Goal: Task Accomplishment & Management: Use online tool/utility

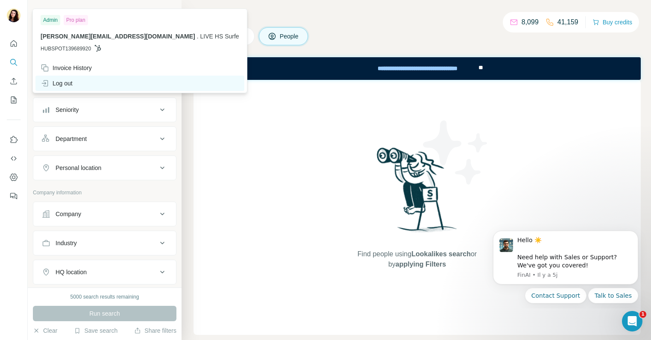
click at [48, 82] on icon at bounding box center [45, 83] width 9 height 9
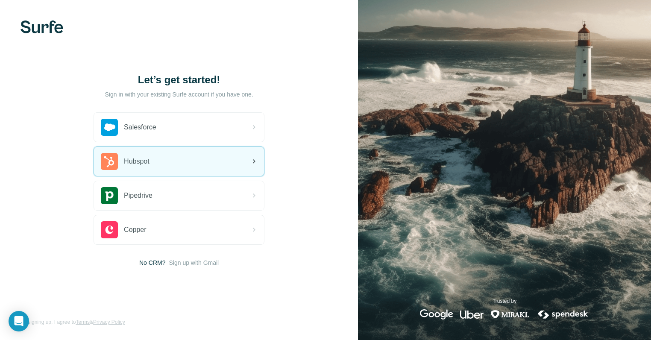
click at [227, 164] on div "Hubspot" at bounding box center [179, 161] width 170 height 29
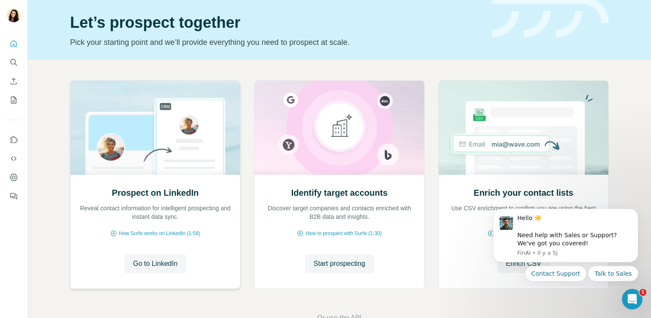
scroll to position [33, 0]
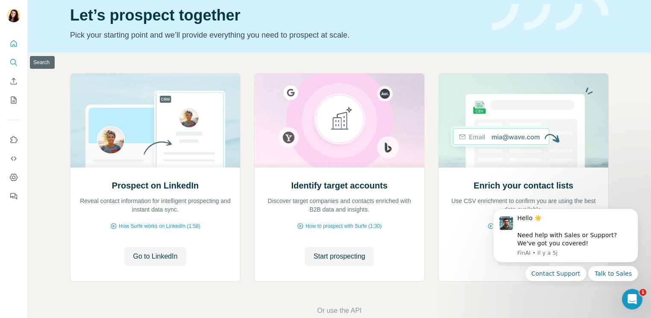
click at [16, 62] on icon "Search" at bounding box center [13, 62] width 9 height 9
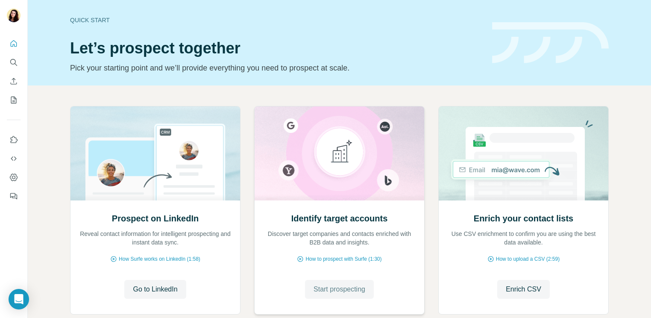
click at [327, 288] on span "Start prospecting" at bounding box center [340, 289] width 52 height 10
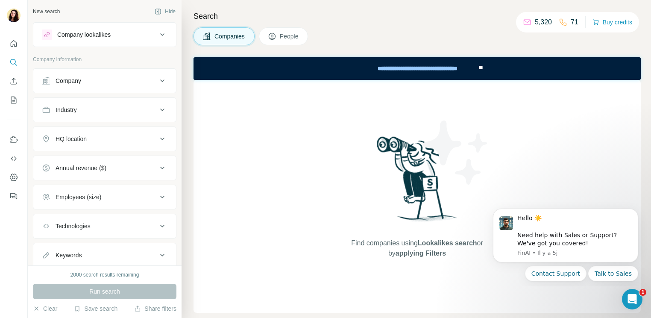
click at [100, 37] on div "Company lookalikes" at bounding box center [83, 34] width 53 height 9
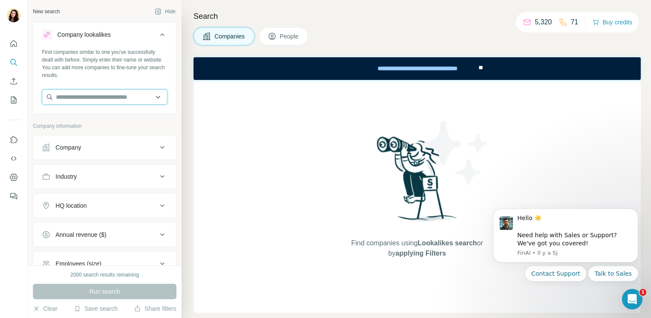
click at [155, 99] on input "text" at bounding box center [105, 96] width 126 height 15
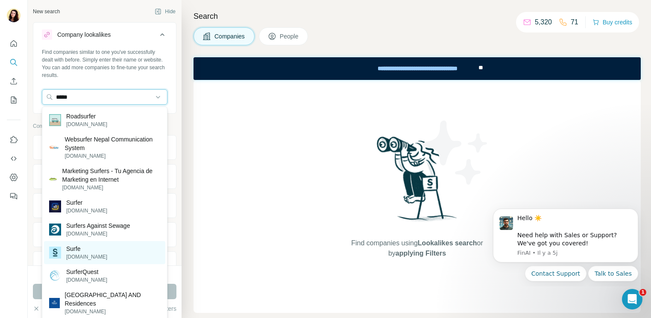
type input "*****"
click at [135, 245] on div "Surfe surfe.com" at bounding box center [104, 252] width 121 height 23
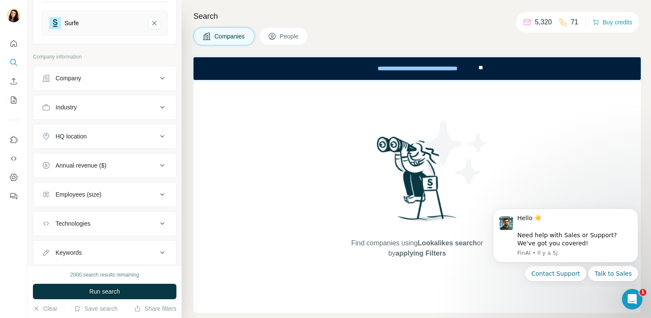
scroll to position [126, 0]
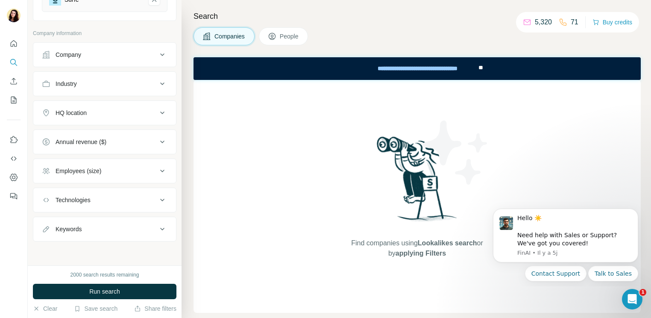
click at [89, 112] on div "HQ location" at bounding box center [99, 113] width 115 height 9
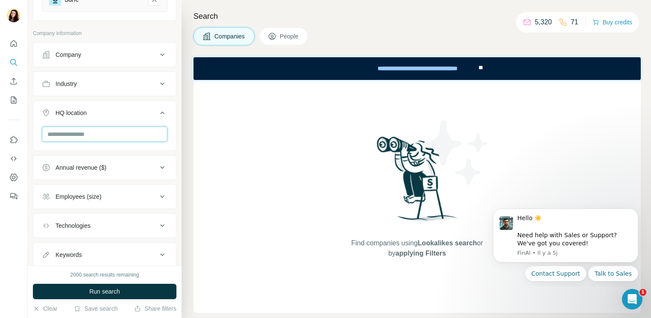
click at [80, 139] on input "text" at bounding box center [105, 134] width 126 height 15
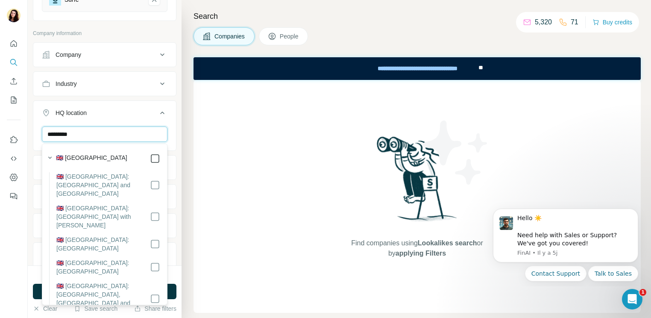
type input "*********"
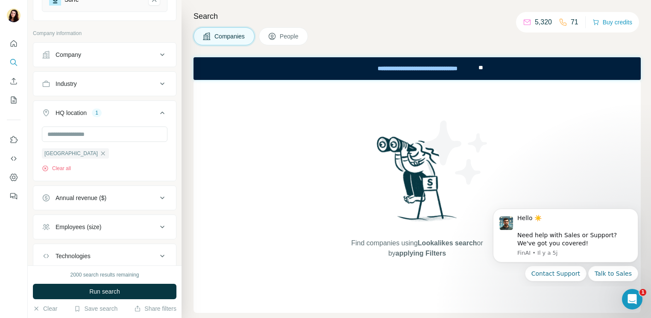
click at [177, 210] on div "New search Hide Company lookalikes 1 Find companies similar to one you've succe…" at bounding box center [105, 132] width 154 height 265
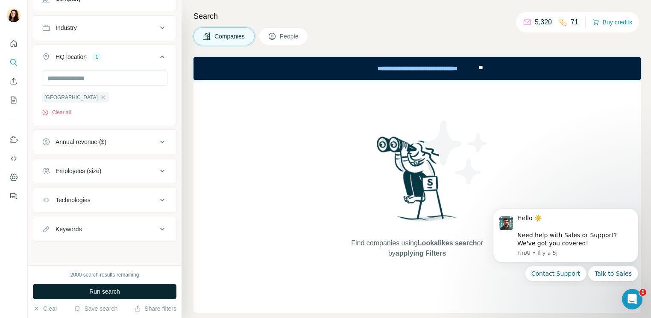
click at [117, 291] on span "Run search" at bounding box center [104, 291] width 31 height 9
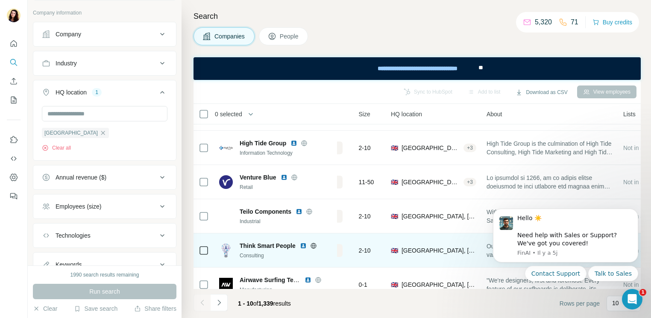
scroll to position [92, 63]
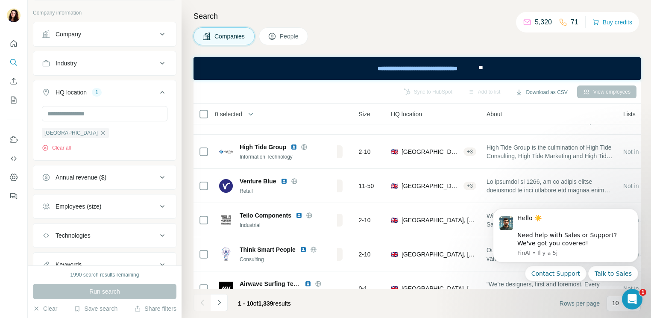
click at [284, 33] on span "People" at bounding box center [290, 36] width 20 height 9
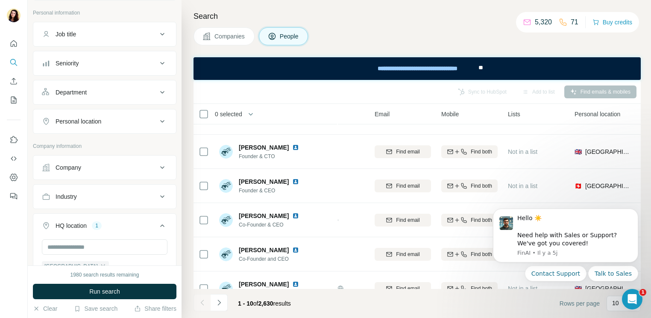
click at [109, 39] on button "Job title" at bounding box center [104, 34] width 143 height 21
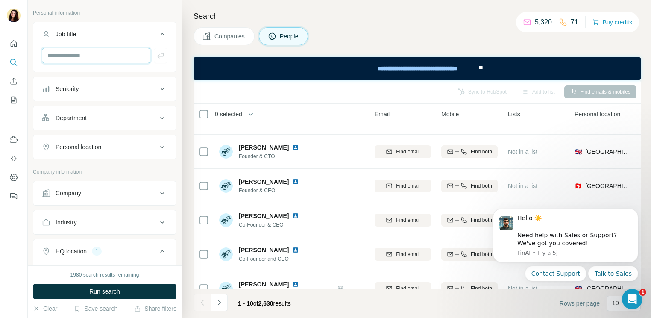
click at [108, 60] on input "text" at bounding box center [96, 55] width 109 height 15
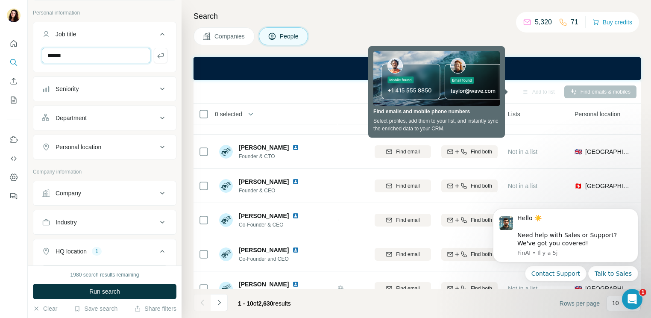
type input "**********"
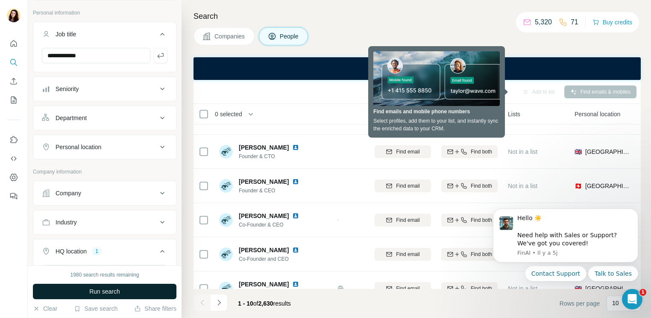
click at [127, 291] on button "Run search" at bounding box center [105, 291] width 144 height 15
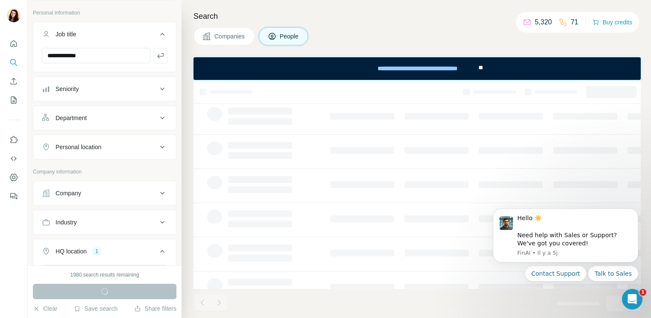
scroll to position [92, 0]
click at [161, 51] on icon "button" at bounding box center [160, 55] width 9 height 9
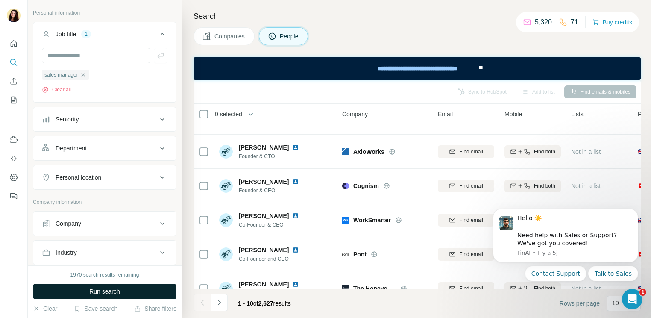
click at [100, 294] on span "Run search" at bounding box center [104, 291] width 31 height 9
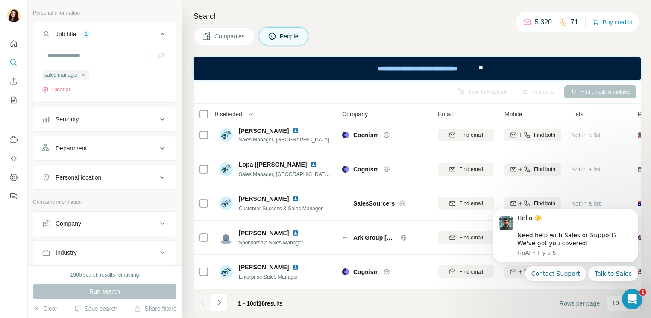
scroll to position [174, 0]
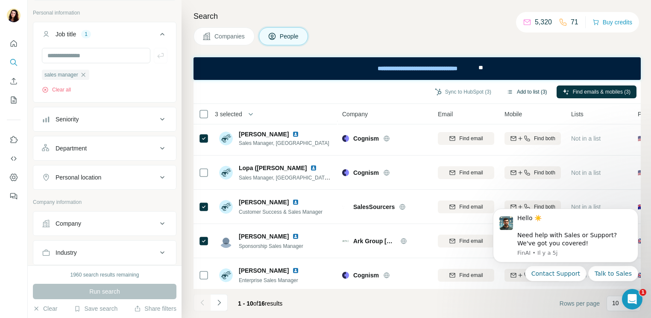
click at [510, 96] on button "Add to list (3)" at bounding box center [527, 91] width 53 height 13
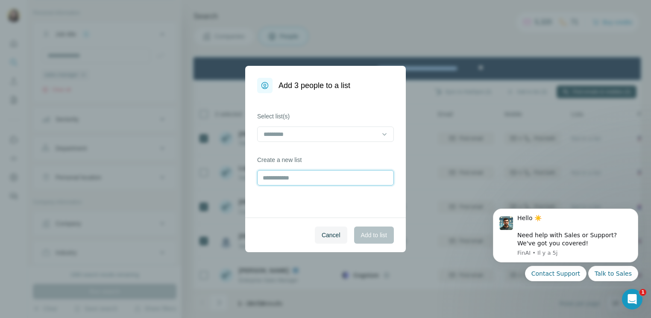
click at [300, 178] on input "text" at bounding box center [325, 177] width 137 height 15
type input "********"
click at [374, 230] on button "Add to list" at bounding box center [374, 235] width 40 height 17
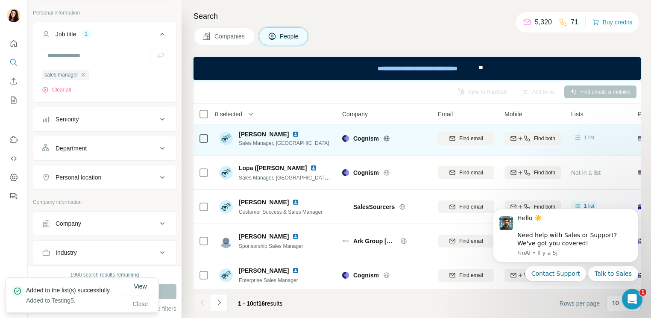
click at [581, 138] on icon at bounding box center [578, 137] width 9 height 9
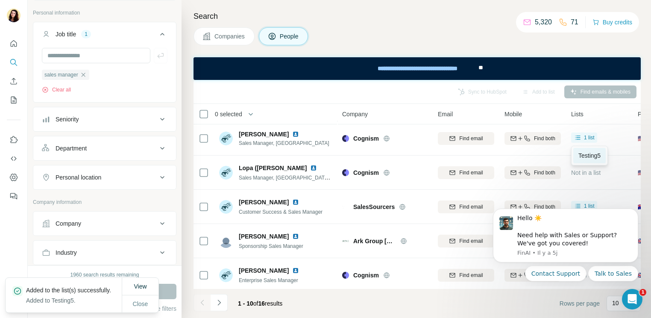
click at [588, 152] on span "Testing5" at bounding box center [590, 155] width 22 height 7
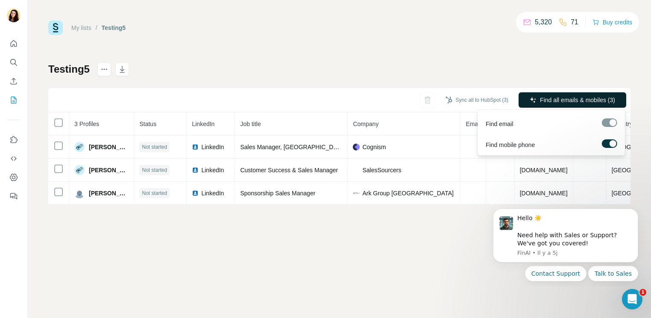
click at [586, 100] on span "Find all emails & mobiles (3)" at bounding box center [577, 100] width 75 height 9
